Goal: Task Accomplishment & Management: Manage account settings

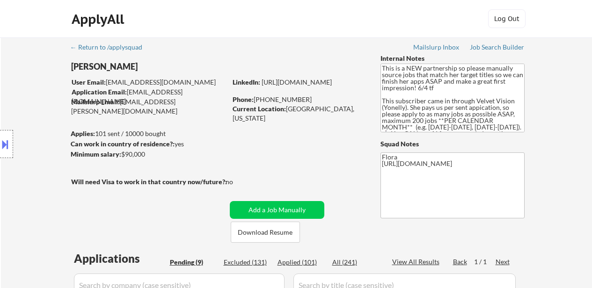
select select ""pending""
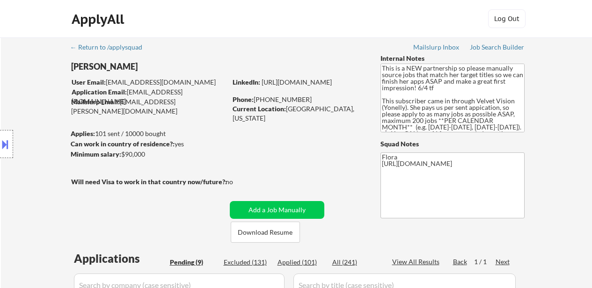
select select ""pending""
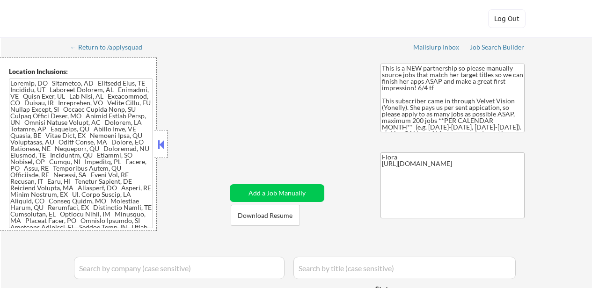
select select ""applied""
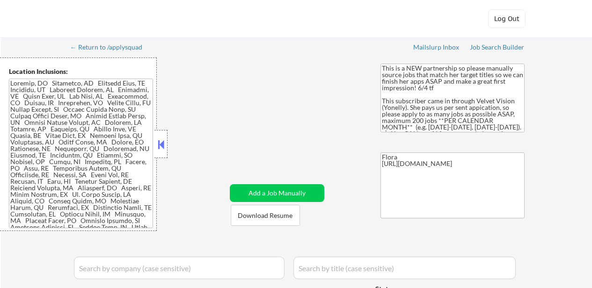
select select ""applied""
select select ""pending""
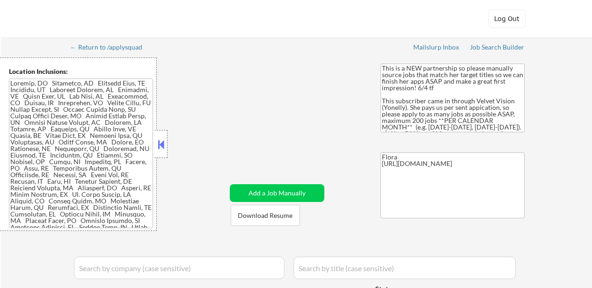
select select ""pending""
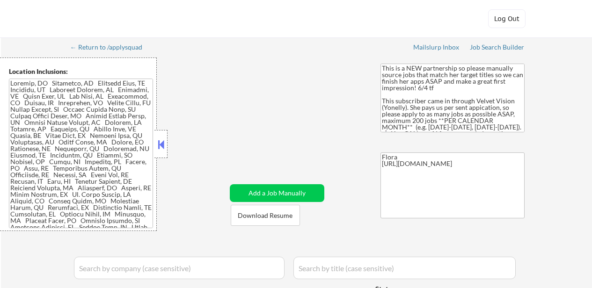
select select ""pending""
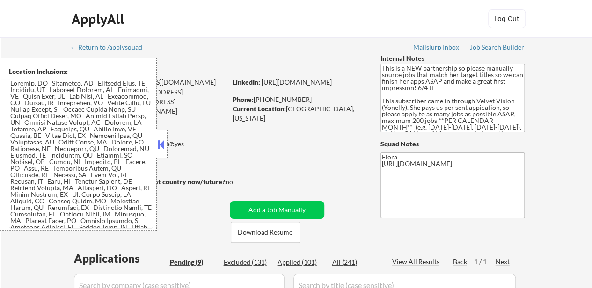
click at [165, 151] on button at bounding box center [161, 144] width 10 height 14
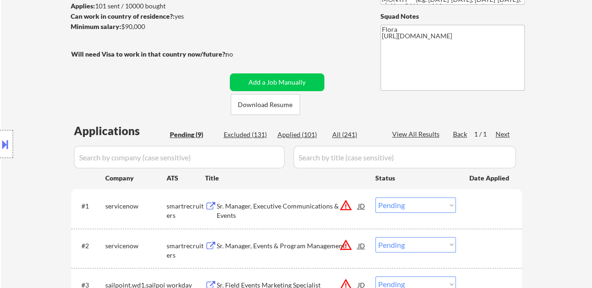
scroll to position [187, 0]
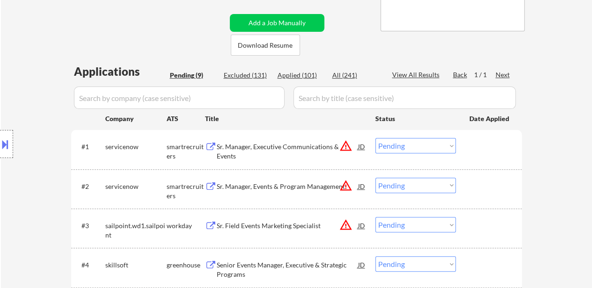
click at [307, 146] on div "Sr. Manager, Executive Communications & Events" at bounding box center [287, 151] width 141 height 18
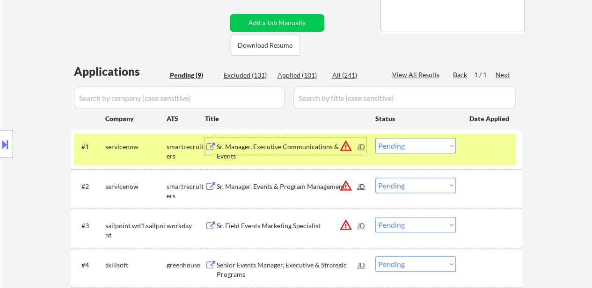
scroll to position [234, 0]
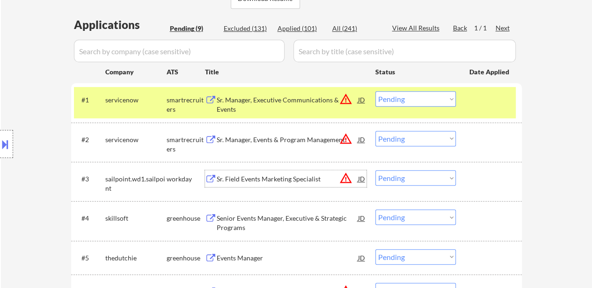
click at [296, 173] on div "Sr. Field Events Marketing Specialist" at bounding box center [287, 178] width 141 height 17
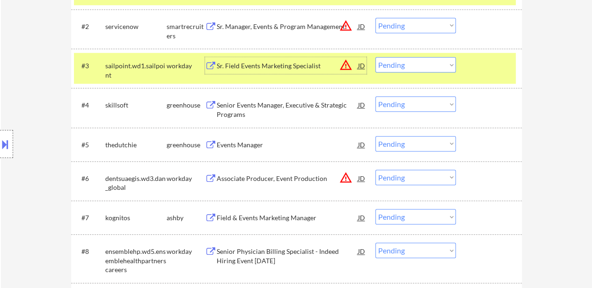
scroll to position [374, 0]
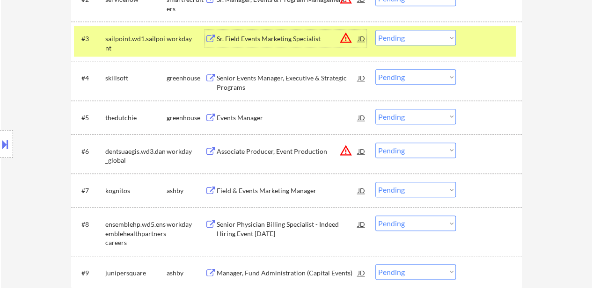
click at [290, 79] on div "Senior Events Manager, Executive & Strategic Programs" at bounding box center [287, 82] width 141 height 18
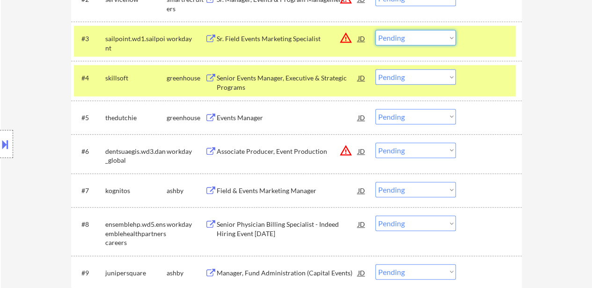
click at [413, 38] on select "Choose an option... Pending Applied Excluded (Questions) Excluded (Expired) Exc…" at bounding box center [415, 37] width 80 height 15
click at [375, 30] on select "Choose an option... Pending Applied Excluded (Questions) Excluded (Expired) Exc…" at bounding box center [415, 37] width 80 height 15
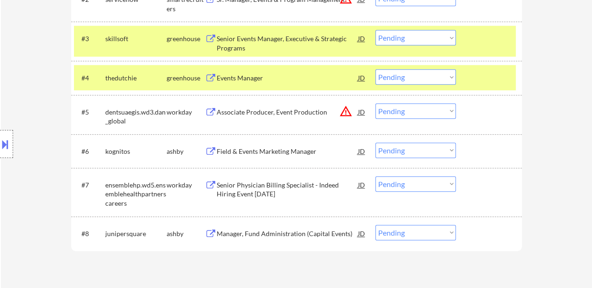
click at [436, 37] on select "Choose an option... Pending Applied Excluded (Questions) Excluded (Expired) Exc…" at bounding box center [415, 37] width 80 height 15
click at [375, 30] on select "Choose an option... Pending Applied Excluded (Questions) Excluded (Expired) Exc…" at bounding box center [415, 37] width 80 height 15
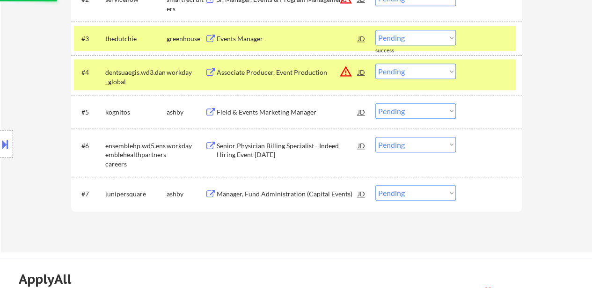
click at [222, 87] on div "#4 dentsuaegis.wd3.dan_global workday Associate Producer, Event Production JD w…" at bounding box center [294, 74] width 441 height 31
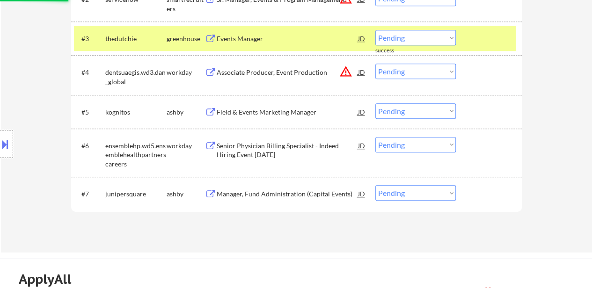
click at [271, 36] on div "Events Manager" at bounding box center [287, 38] width 141 height 9
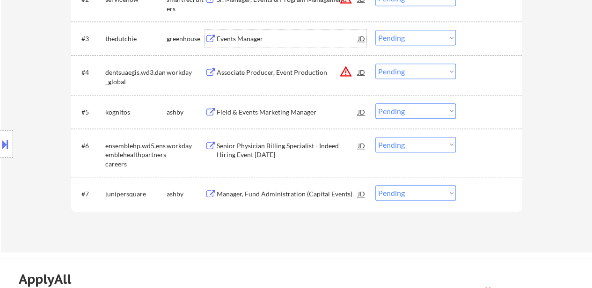
click at [260, 41] on div "Events Manager" at bounding box center [287, 38] width 141 height 9
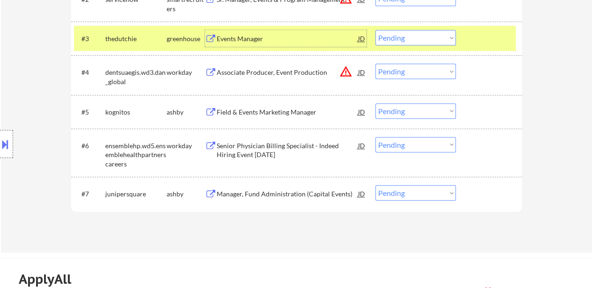
click at [389, 39] on select "Choose an option... Pending Applied Excluded (Questions) Excluded (Expired) Exc…" at bounding box center [415, 37] width 80 height 15
click at [375, 30] on select "Choose an option... Pending Applied Excluded (Questions) Excluded (Expired) Exc…" at bounding box center [415, 37] width 80 height 15
select select ""pending""
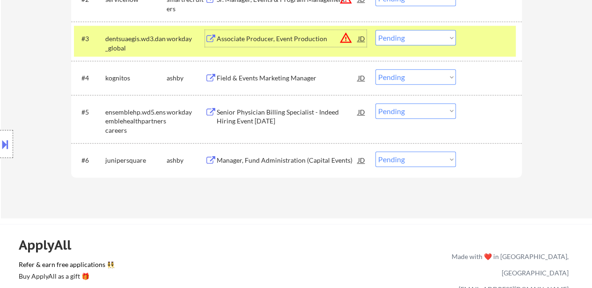
click at [256, 34] on div "Associate Producer, Event Production" at bounding box center [287, 38] width 141 height 9
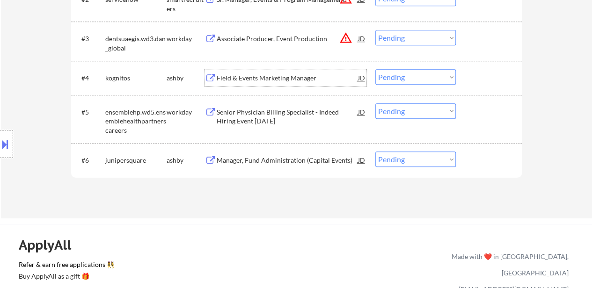
click at [256, 72] on div "Field & Events Marketing Manager" at bounding box center [287, 77] width 141 height 17
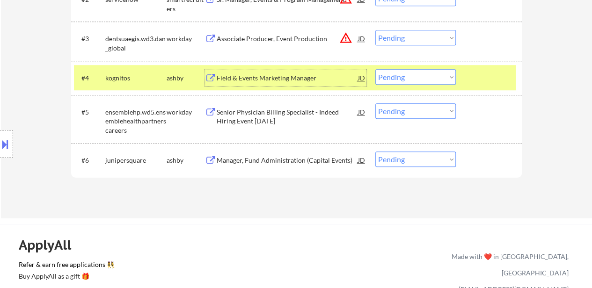
click at [0, 144] on button at bounding box center [5, 144] width 10 height 15
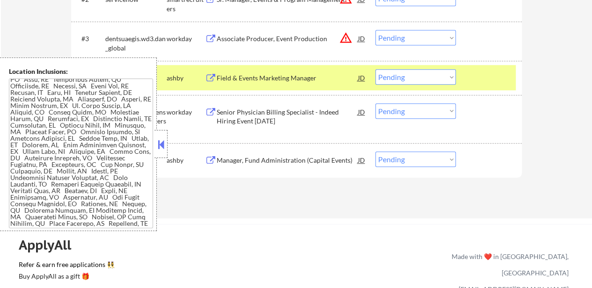
scroll to position [95, 0]
click at [155, 152] on div at bounding box center [160, 144] width 13 height 28
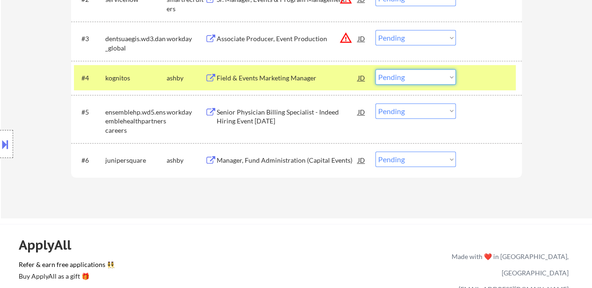
click at [405, 79] on select "Choose an option... Pending Applied Excluded (Questions) Excluded (Expired) Exc…" at bounding box center [415, 76] width 80 height 15
click at [375, 69] on select "Choose an option... Pending Applied Excluded (Questions) Excluded (Expired) Exc…" at bounding box center [415, 76] width 80 height 15
select select ""pending""
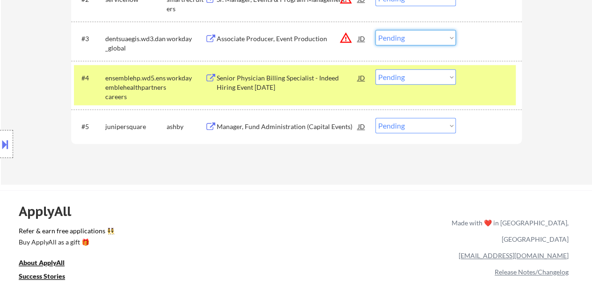
click at [435, 38] on select "Choose an option... Pending Applied Excluded (Questions) Excluded (Expired) Exc…" at bounding box center [415, 37] width 80 height 15
click at [375, 30] on select "Choose an option... Pending Applied Excluded (Questions) Excluded (Expired) Exc…" at bounding box center [415, 37] width 80 height 15
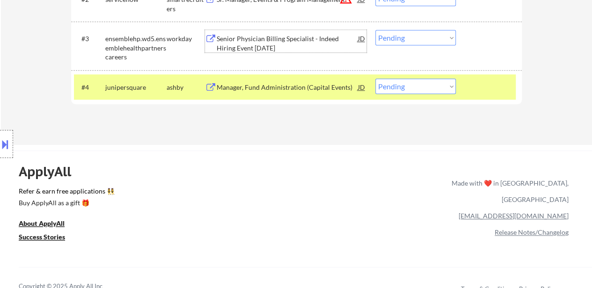
click at [311, 41] on div "Senior Physician Billing Specialist - Indeed Hiring Event [DATE]" at bounding box center [287, 43] width 141 height 18
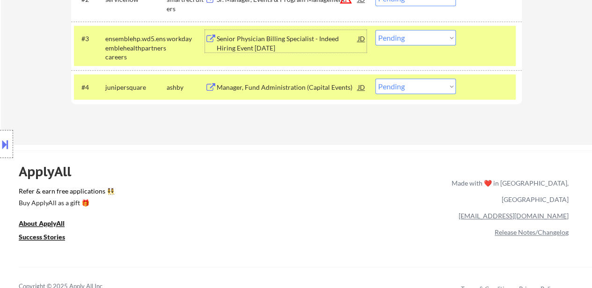
click at [281, 91] on div "Manager, Fund Administration (Capital Events)" at bounding box center [287, 87] width 141 height 9
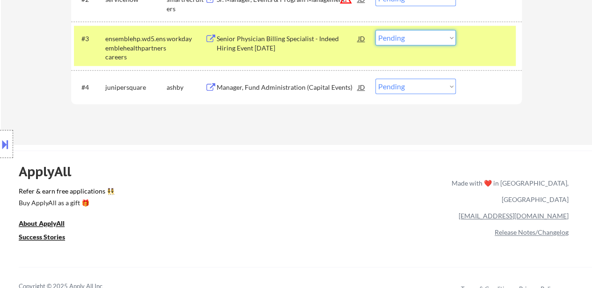
click at [430, 42] on select "Choose an option... Pending Applied Excluded (Questions) Excluded (Expired) Exc…" at bounding box center [415, 37] width 80 height 15
click at [375, 30] on select "Choose an option... Pending Applied Excluded (Questions) Excluded (Expired) Exc…" at bounding box center [415, 37] width 80 height 15
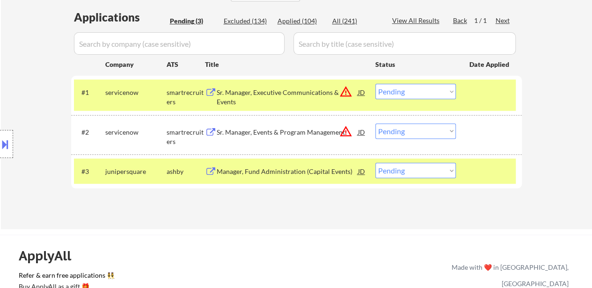
scroll to position [234, 0]
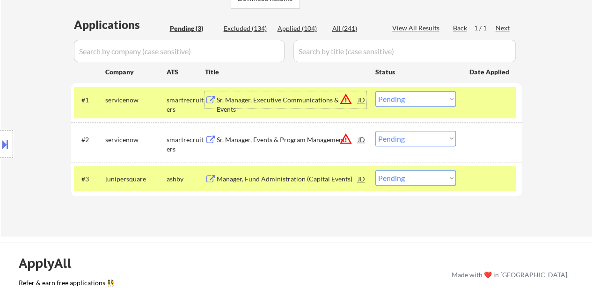
click at [227, 106] on div "Sr. Manager, Executive Communications & Events" at bounding box center [287, 99] width 141 height 17
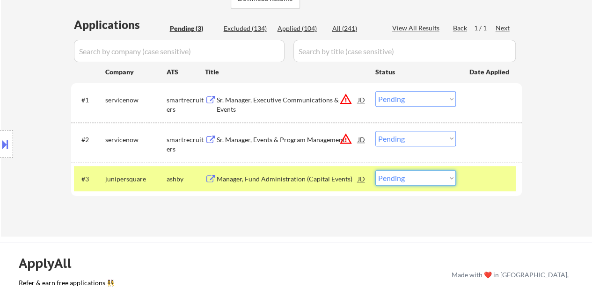
click at [428, 177] on select "Choose an option... Pending Applied Excluded (Questions) Excluded (Expired) Exc…" at bounding box center [415, 177] width 80 height 15
select select ""excluded__bad_match_""
click at [375, 170] on select "Choose an option... Pending Applied Excluded (Questions) Excluded (Expired) Exc…" at bounding box center [415, 177] width 80 height 15
